Goal: Task Accomplishment & Management: Use online tool/utility

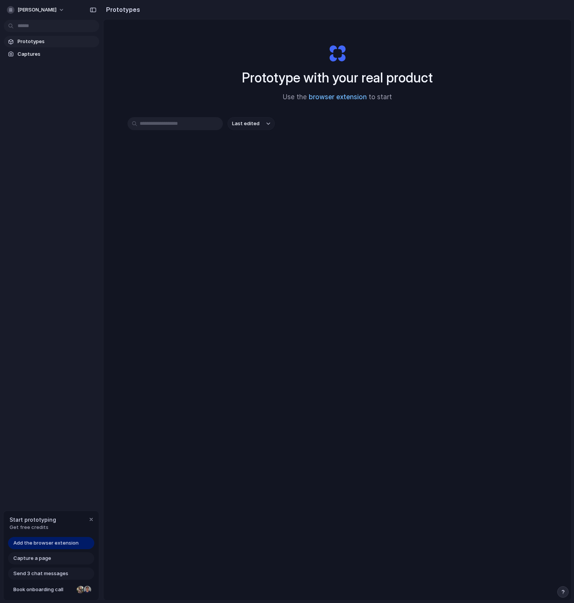
click at [353, 100] on link "browser extension" at bounding box center [338, 97] width 58 height 8
click at [259, 119] on button "Last edited" at bounding box center [251, 123] width 47 height 13
click at [542, 255] on div "Last edited Last created Alphabetical" at bounding box center [287, 301] width 574 height 603
click at [239, 116] on div "Prototype with your real product Use the browser extension to start Last edited" at bounding box center [337, 329] width 468 height 621
click at [53, 527] on div "Start prototyping Get free credits" at bounding box center [50, 523] width 95 height 25
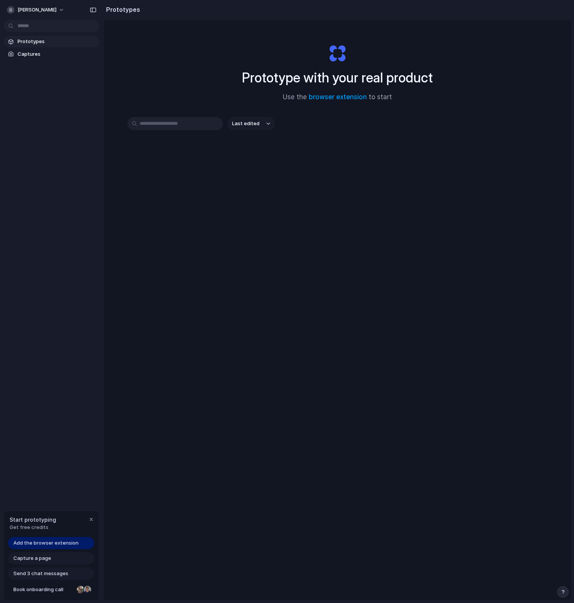
click at [40, 538] on link "Add the browser extension" at bounding box center [51, 543] width 86 height 12
